Goal: Task Accomplishment & Management: Use online tool/utility

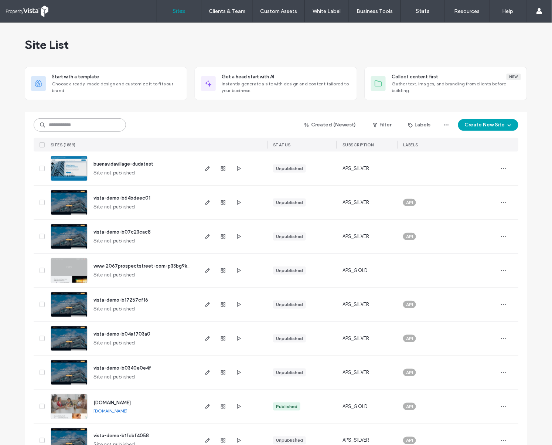
click at [62, 126] on input at bounding box center [80, 124] width 92 height 13
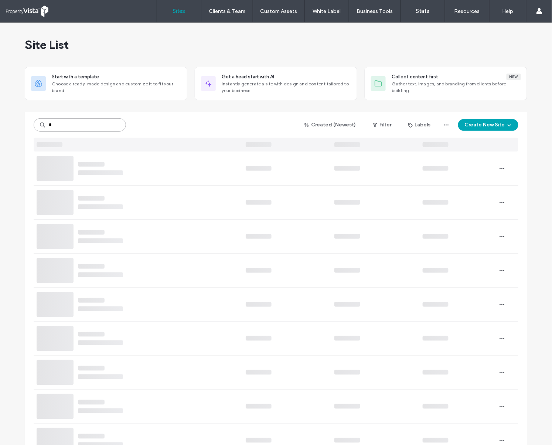
type input "*"
click at [64, 122] on input at bounding box center [80, 124] width 92 height 13
paste input "********"
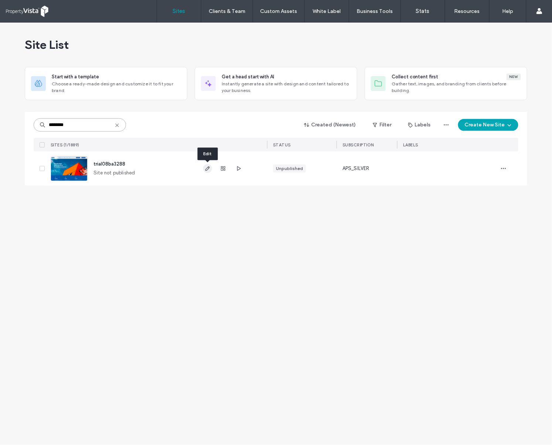
type input "********"
click at [208, 171] on icon "button" at bounding box center [208, 169] width 6 height 6
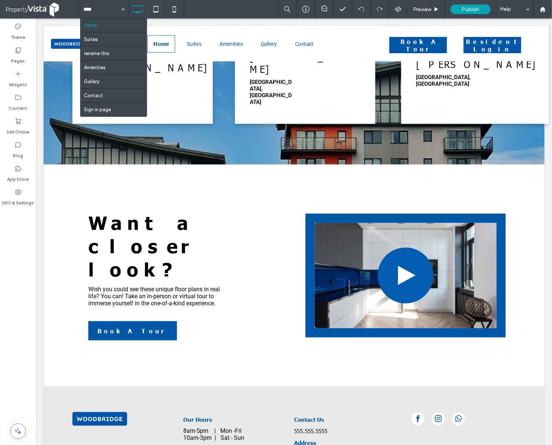
scroll to position [762, 0]
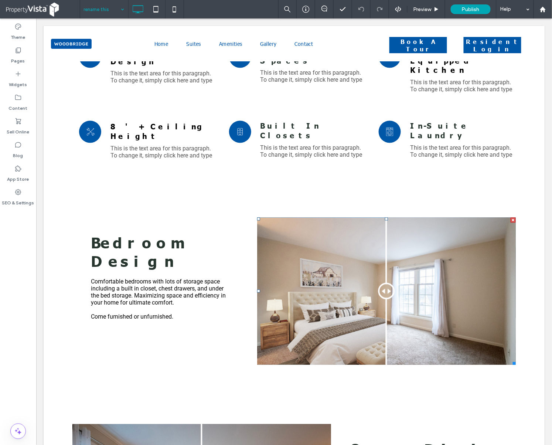
scroll to position [323, 0]
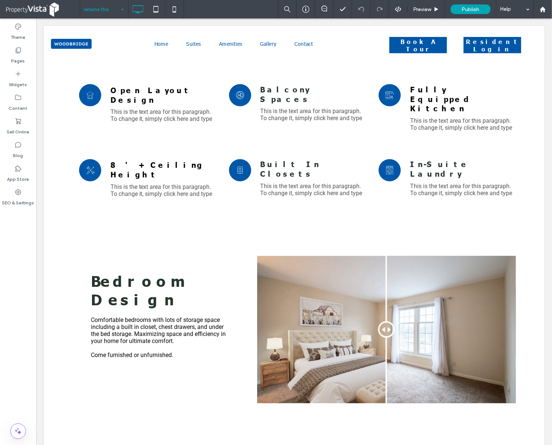
click at [125, 14] on div "rename this" at bounding box center [104, 9] width 48 height 18
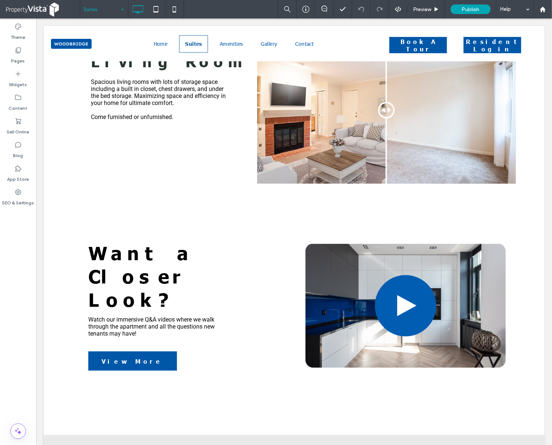
scroll to position [1632, 0]
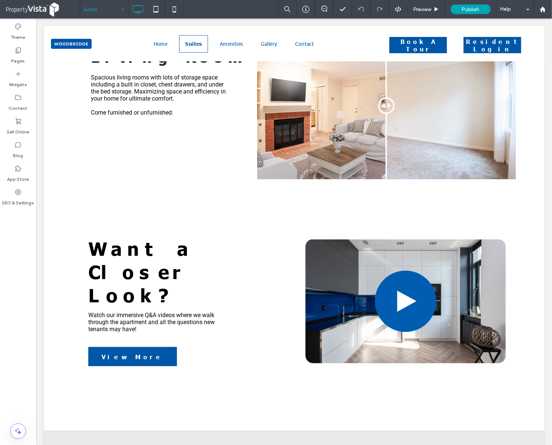
click at [115, 6] on input at bounding box center [102, 9] width 37 height 18
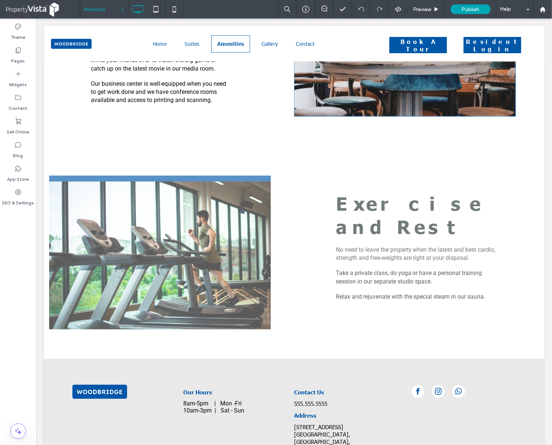
scroll to position [1456, 0]
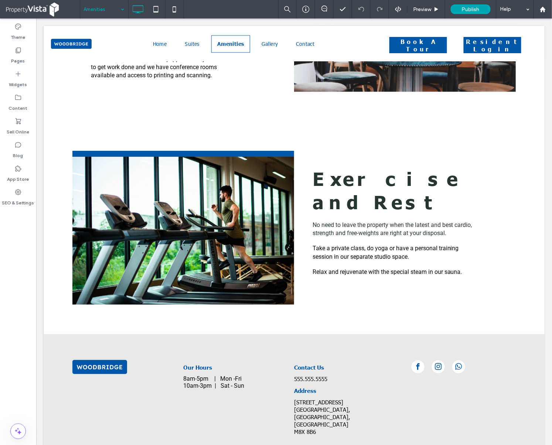
click at [112, 12] on input at bounding box center [102, 9] width 37 height 18
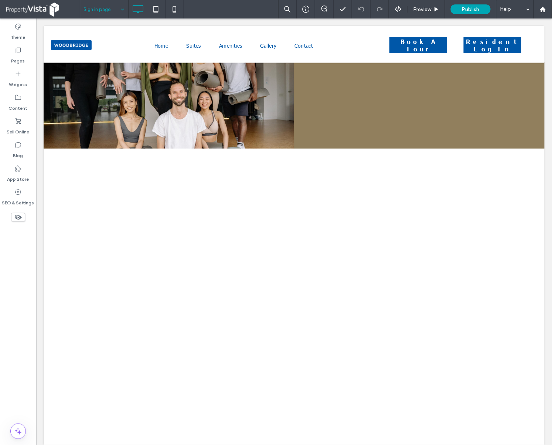
scroll to position [7, 0]
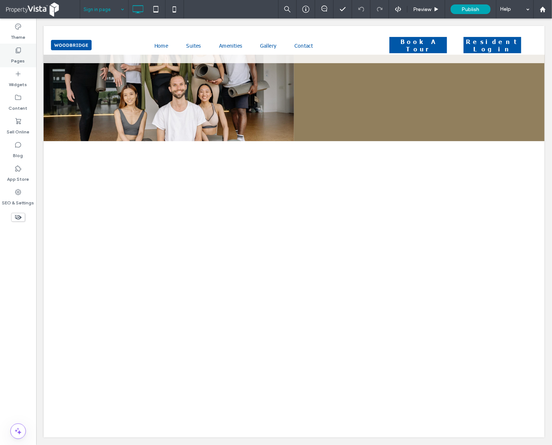
click at [14, 54] on label "Pages" at bounding box center [18, 59] width 14 height 10
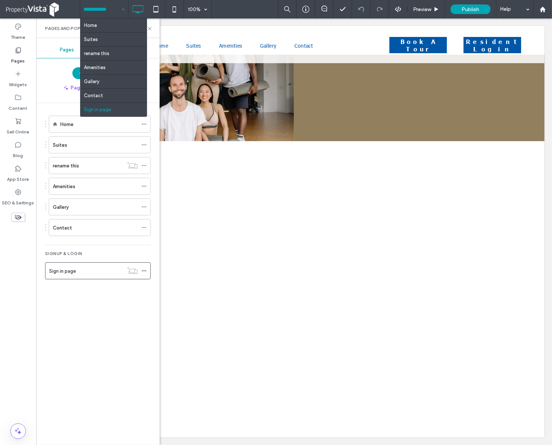
click at [124, 10] on div "Home Suites rename this Amenities Gallery Contact Sign in page" at bounding box center [104, 9] width 48 height 18
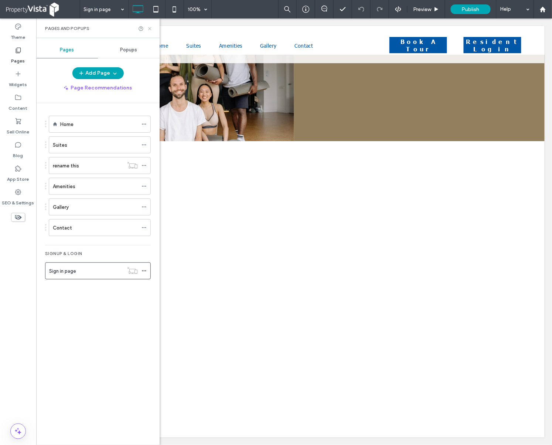
click at [151, 30] on icon at bounding box center [150, 29] width 6 height 6
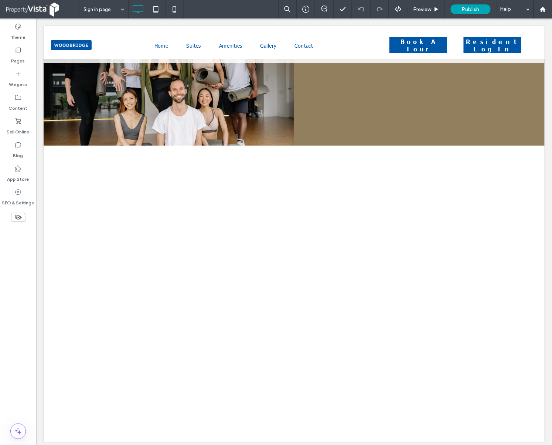
scroll to position [0, 0]
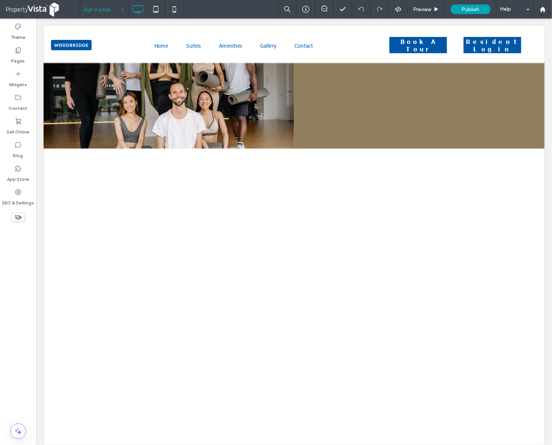
click at [99, 9] on input at bounding box center [102, 9] width 37 height 18
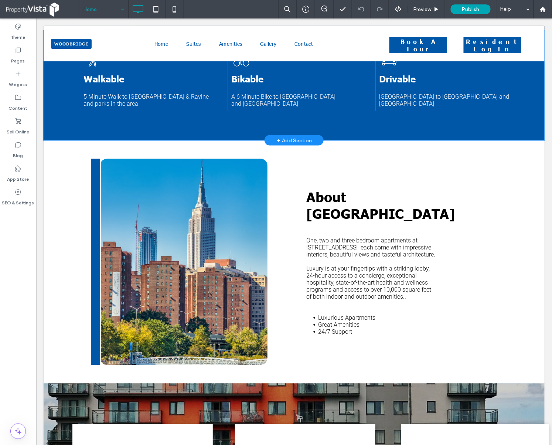
scroll to position [296, 0]
